Goal: Transaction & Acquisition: Purchase product/service

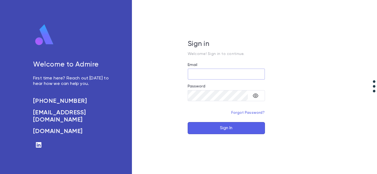
type input "**********"
click at [240, 128] on button "Sign In" at bounding box center [225, 128] width 77 height 12
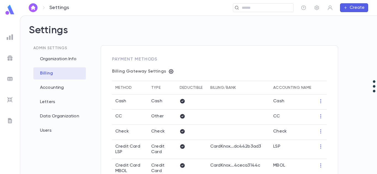
type input "**********"
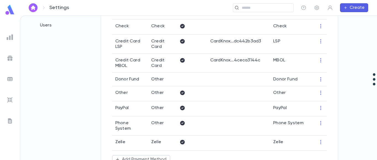
scroll to position [105, 0]
click at [36, 6] on img "button" at bounding box center [33, 8] width 7 height 4
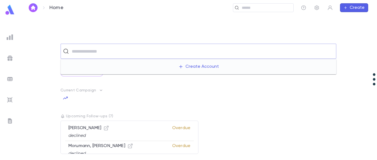
click at [115, 50] on input "text" at bounding box center [201, 51] width 263 height 10
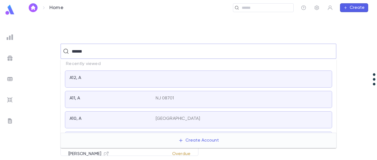
type input "*******"
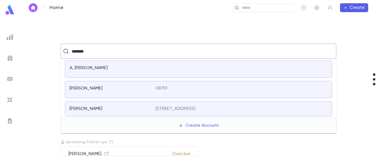
click at [93, 63] on div "A, [PERSON_NAME]" at bounding box center [198, 69] width 267 height 17
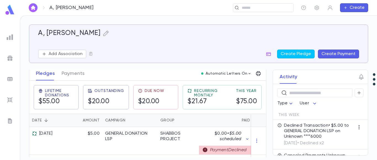
scroll to position [77, 0]
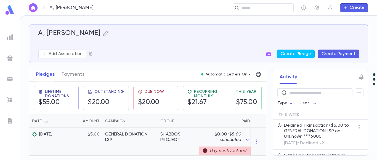
click at [187, 139] on div "SHABBOS PROJECT" at bounding box center [178, 137] width 36 height 11
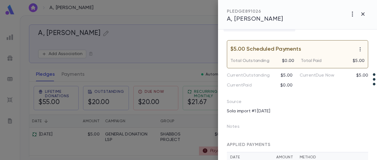
scroll to position [92, 0]
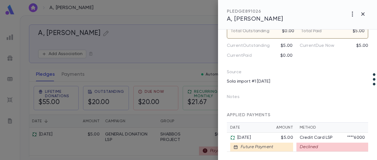
click at [46, 137] on div at bounding box center [188, 80] width 377 height 160
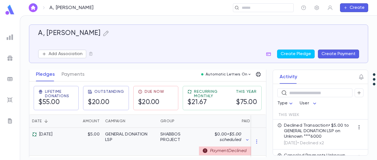
click at [90, 146] on div "$5.00" at bounding box center [84, 142] width 36 height 28
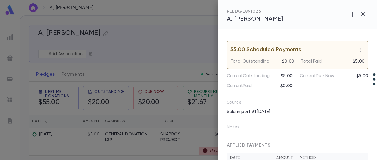
scroll to position [49, 0]
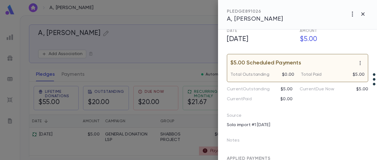
click at [90, 49] on div at bounding box center [188, 80] width 377 height 160
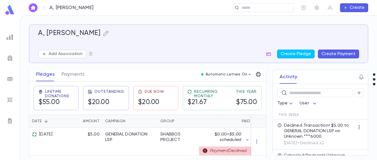
scroll to position [0, 0]
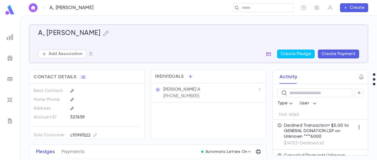
click at [270, 53] on icon "button" at bounding box center [268, 54] width 5 height 4
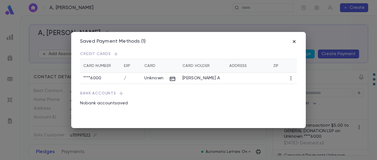
click at [293, 42] on icon "button" at bounding box center [294, 42] width 6 height 6
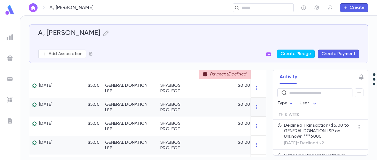
scroll to position [153, 0]
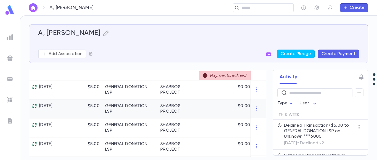
click at [183, 109] on div "SHABBOS PROJECT" at bounding box center [178, 108] width 36 height 11
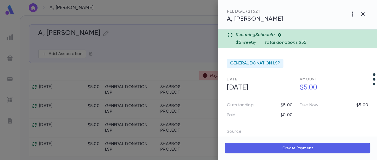
scroll to position [60, 0]
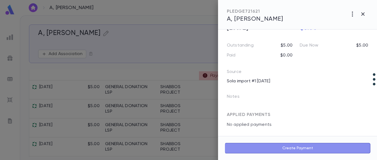
click at [312, 145] on button "Create Payment" at bounding box center [297, 148] width 146 height 10
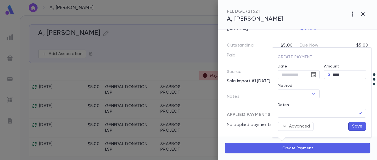
type input "**********"
click at [312, 96] on icon "Open" at bounding box center [313, 94] width 7 height 7
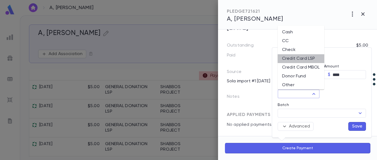
click at [300, 60] on li "Credit Card LSP" at bounding box center [300, 58] width 47 height 9
type input "**********"
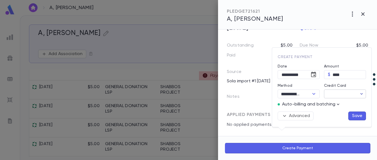
click at [359, 94] on icon "button" at bounding box center [361, 94] width 6 height 6
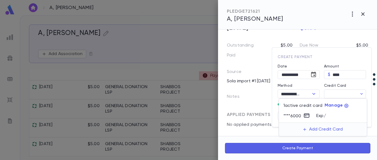
click at [356, 84] on div at bounding box center [188, 80] width 377 height 160
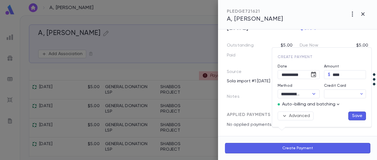
click at [362, 12] on div at bounding box center [188, 80] width 377 height 160
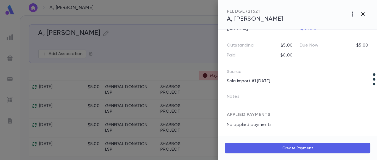
click at [362, 14] on icon "button" at bounding box center [362, 13] width 3 height 3
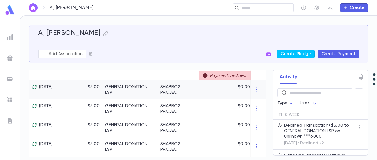
click at [146, 92] on div "GENERAL DONATION LSP" at bounding box center [130, 89] width 50 height 11
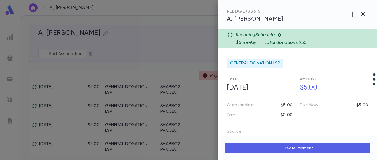
click at [361, 16] on icon "button" at bounding box center [362, 14] width 7 height 7
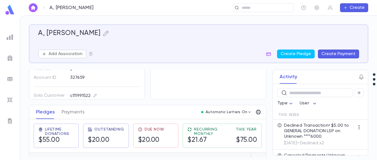
scroll to position [39, 0]
click at [74, 109] on button "Payments" at bounding box center [72, 113] width 23 height 14
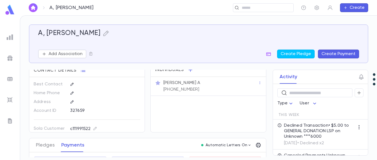
scroll to position [6, 0]
click at [47, 144] on button "Pledges" at bounding box center [45, 146] width 19 height 14
click at [70, 147] on button "Payments" at bounding box center [72, 146] width 23 height 14
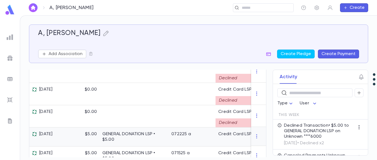
scroll to position [190, 0]
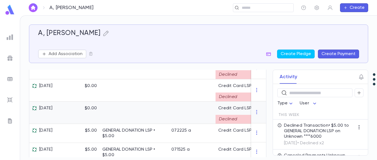
click at [172, 114] on div at bounding box center [191, 113] width 47 height 22
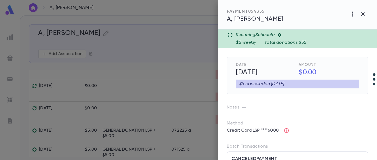
scroll to position [26, 0]
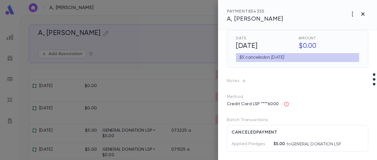
click at [361, 15] on icon "button" at bounding box center [362, 14] width 7 height 7
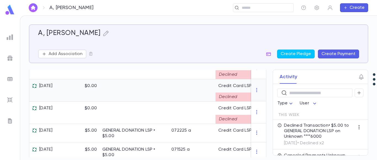
scroll to position [0, 0]
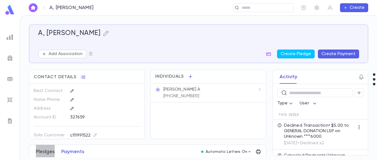
click at [45, 149] on button "Pledges" at bounding box center [45, 152] width 19 height 14
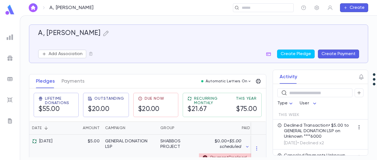
scroll to position [131, 0]
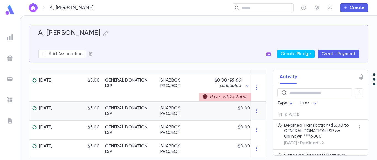
click at [151, 115] on div "GENERAL DONATION LSP" at bounding box center [130, 111] width 50 height 11
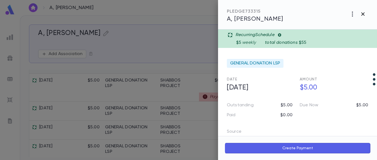
click at [365, 13] on icon "button" at bounding box center [362, 14] width 7 height 7
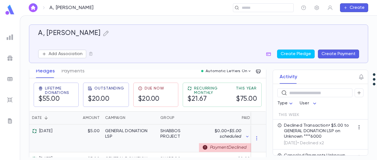
scroll to position [80, 0]
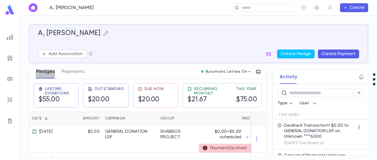
click at [43, 72] on button "Pledges" at bounding box center [45, 72] width 19 height 14
click at [71, 134] on div "$5.00" at bounding box center [84, 139] width 36 height 28
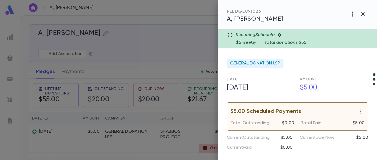
click at [280, 35] on icon at bounding box center [279, 35] width 4 height 4
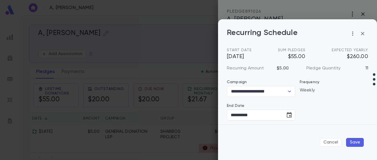
type input "**********"
type input "********"
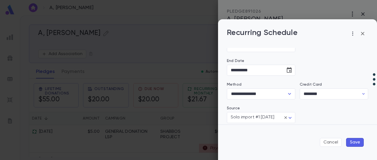
scroll to position [14, 0]
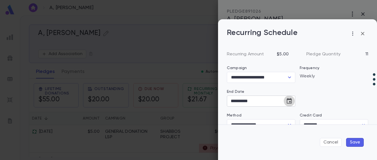
click at [288, 102] on icon "Choose date, selected date is Sep 16, 2025" at bounding box center [288, 101] width 5 height 6
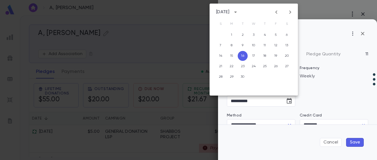
click at [313, 35] on div "Recurring Schedule" at bounding box center [297, 33] width 141 height 11
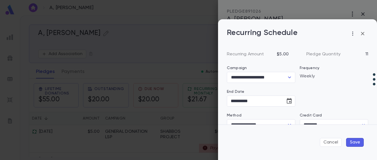
click at [362, 34] on icon "button" at bounding box center [362, 33] width 7 height 7
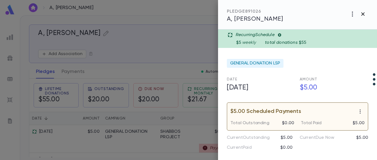
click at [363, 13] on icon "button" at bounding box center [362, 13] width 3 height 3
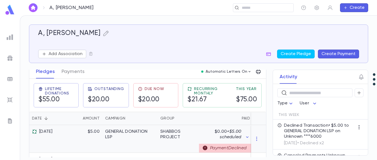
click at [86, 127] on div "$5.00" at bounding box center [84, 139] width 36 height 28
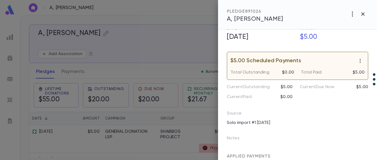
scroll to position [0, 0]
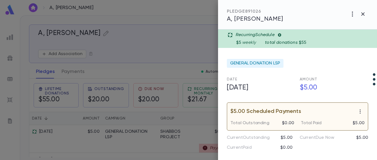
click at [281, 35] on icon at bounding box center [279, 35] width 4 height 4
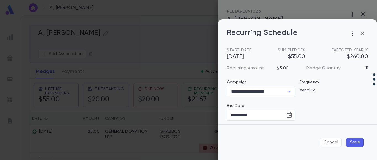
type input "********"
click at [288, 115] on icon "Choose date, selected date is Sep 16, 2025" at bounding box center [289, 115] width 7 height 7
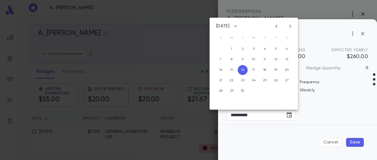
click at [278, 26] on icon "Previous month" at bounding box center [276, 26] width 7 height 7
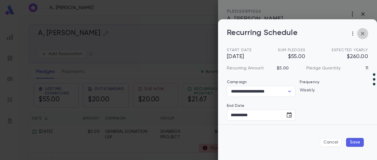
click at [361, 33] on icon "button" at bounding box center [362, 33] width 3 height 3
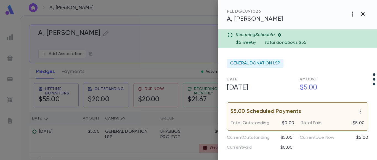
click at [364, 12] on icon "button" at bounding box center [362, 14] width 7 height 7
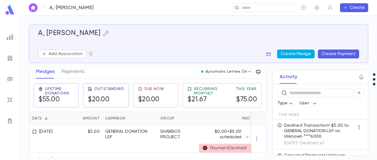
click at [297, 52] on button "Create Pledge" at bounding box center [295, 54] width 37 height 9
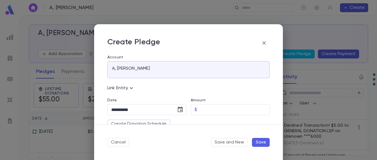
scroll to position [29, 0]
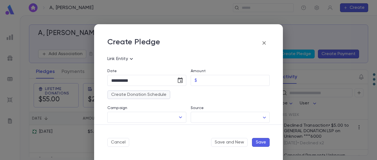
click at [162, 94] on button "Create Donation Schedule" at bounding box center [138, 94] width 63 height 9
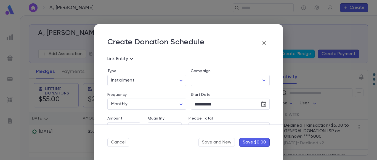
scroll to position [40, 0]
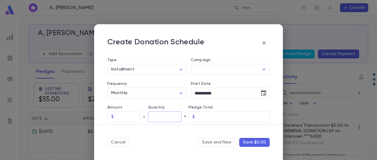
click at [156, 119] on input "text" at bounding box center [165, 117] width 34 height 11
click at [236, 107] on label "Pledge Total" at bounding box center [228, 107] width 81 height 4
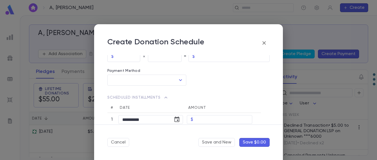
scroll to position [137, 0]
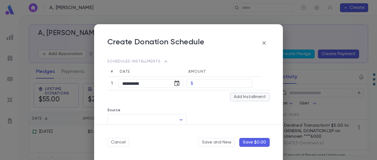
click at [233, 94] on button "Add Installment" at bounding box center [250, 97] width 40 height 9
type input "*"
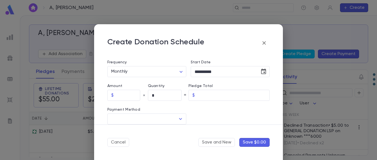
scroll to position [58, 0]
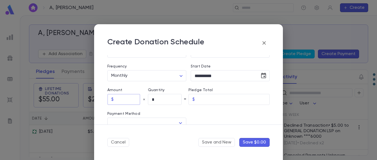
click at [130, 99] on input "text" at bounding box center [128, 99] width 24 height 11
type input "*****"
click at [161, 101] on input "*" at bounding box center [165, 99] width 34 height 11
type input "*****"
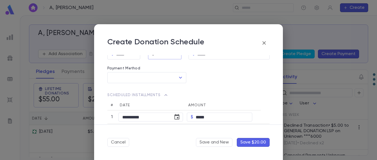
scroll to position [154, 0]
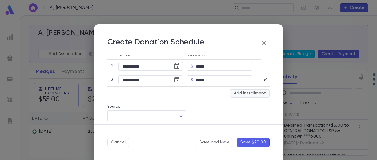
click at [255, 93] on button "Add Installment" at bounding box center [250, 93] width 40 height 9
type input "*"
type input "*****"
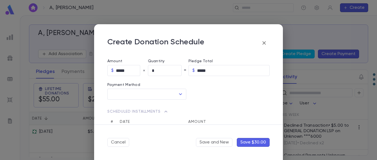
scroll to position [86, 0]
click at [117, 139] on button "Cancel" at bounding box center [118, 142] width 22 height 9
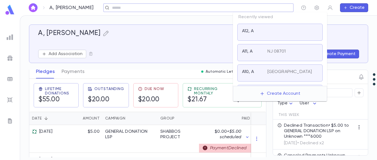
click at [254, 6] on input "text" at bounding box center [200, 7] width 181 height 5
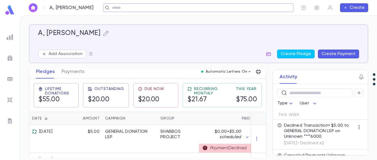
click at [157, 7] on input "text" at bounding box center [200, 7] width 181 height 5
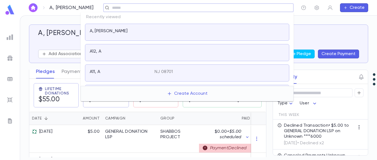
scroll to position [27, 0]
